Goal: Navigation & Orientation: Find specific page/section

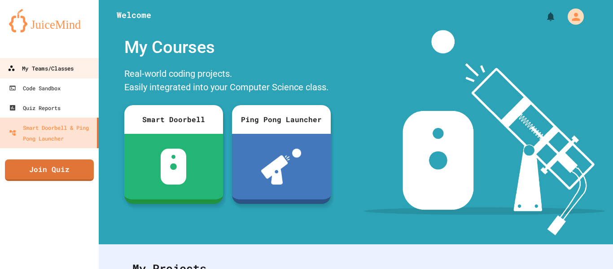
click at [83, 70] on link "My Teams/Classes" at bounding box center [50, 68] width 102 height 20
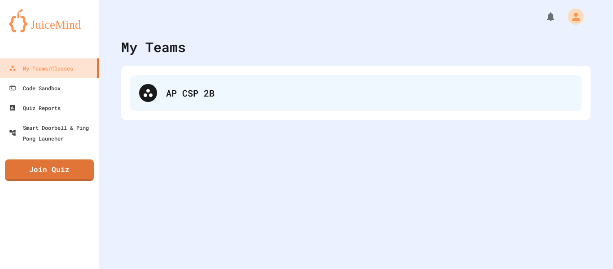
click at [221, 108] on div "AP CSP 2B" at bounding box center [355, 93] width 451 height 36
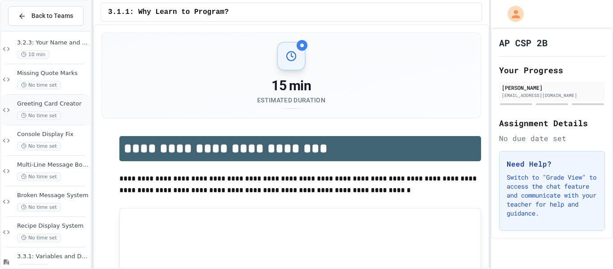
scroll to position [161, 0]
click at [62, 174] on div "No time set" at bounding box center [53, 175] width 72 height 9
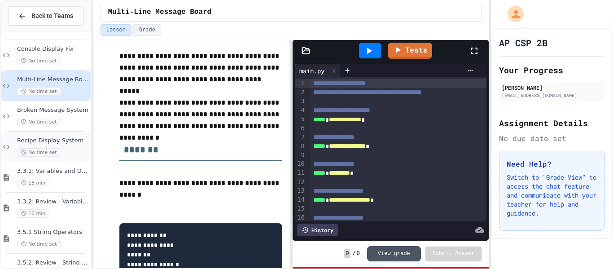
click at [77, 144] on span "Recipe Display System" at bounding box center [53, 141] width 72 height 8
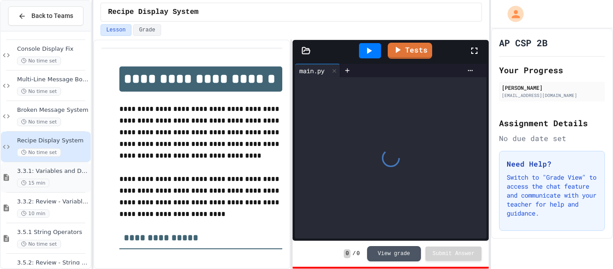
click at [70, 183] on div "15 min" at bounding box center [53, 183] width 72 height 9
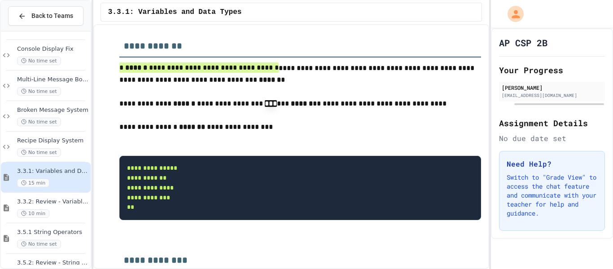
scroll to position [3140, 0]
